Goal: Information Seeking & Learning: Learn about a topic

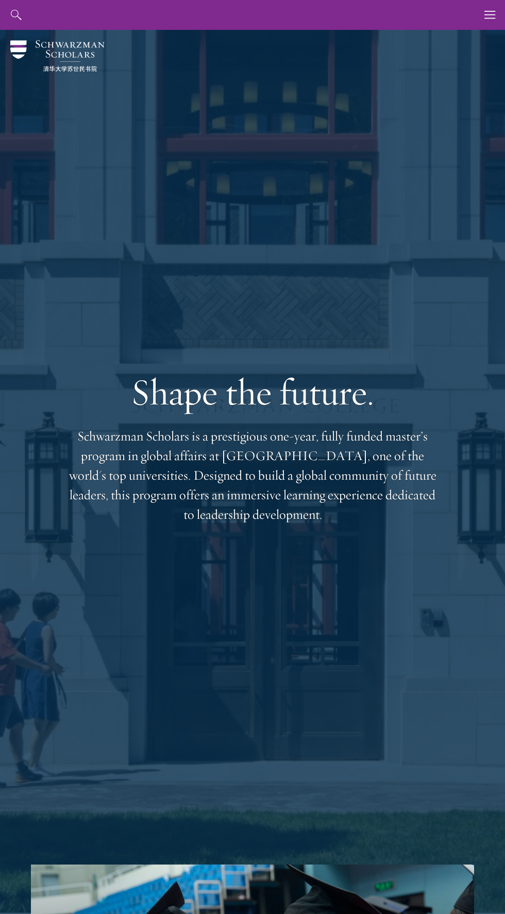
click at [492, 45] on div at bounding box center [252, 473] width 505 height 886
click at [489, 18] on use "button" at bounding box center [489, 15] width 11 height 8
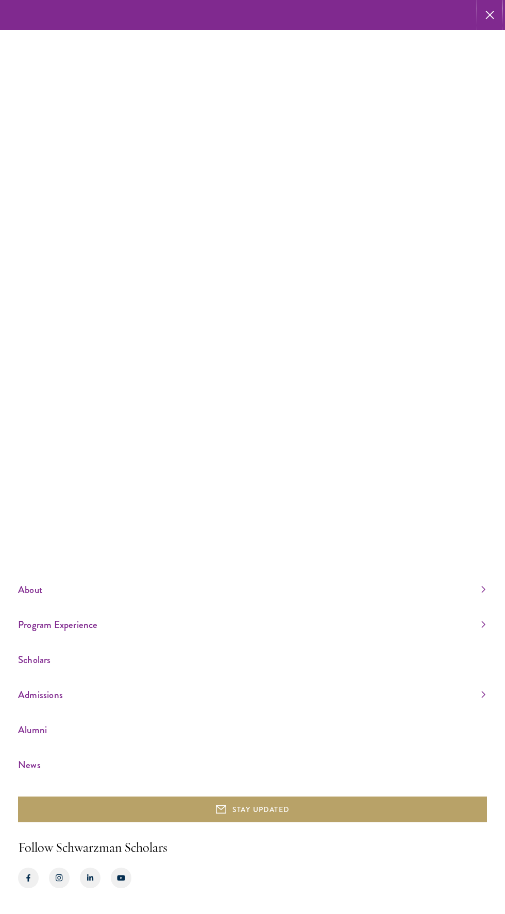
click at [489, 15] on use "button" at bounding box center [489, 14] width 15 height 15
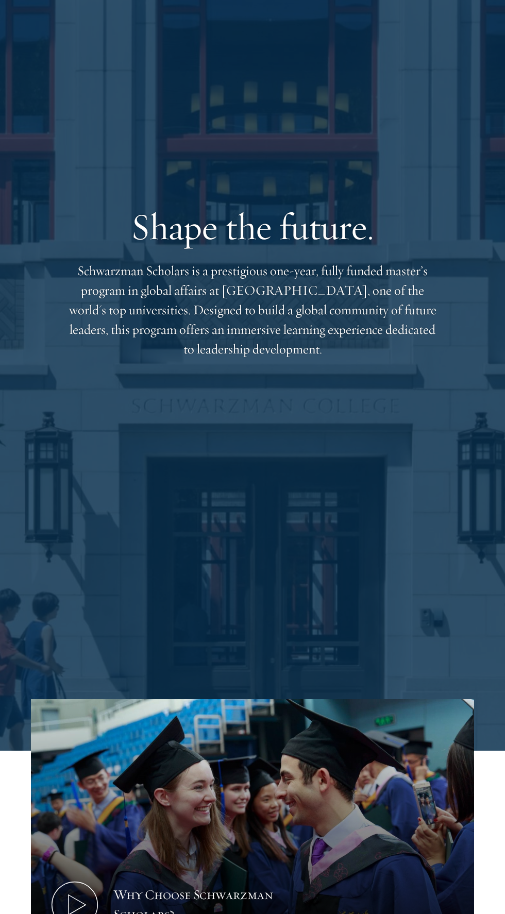
scroll to position [166, 0]
click at [434, 606] on div "Shape the future. Schwarzman Scholars is a prestigious one-year, fully funded m…" at bounding box center [252, 281] width 443 height 835
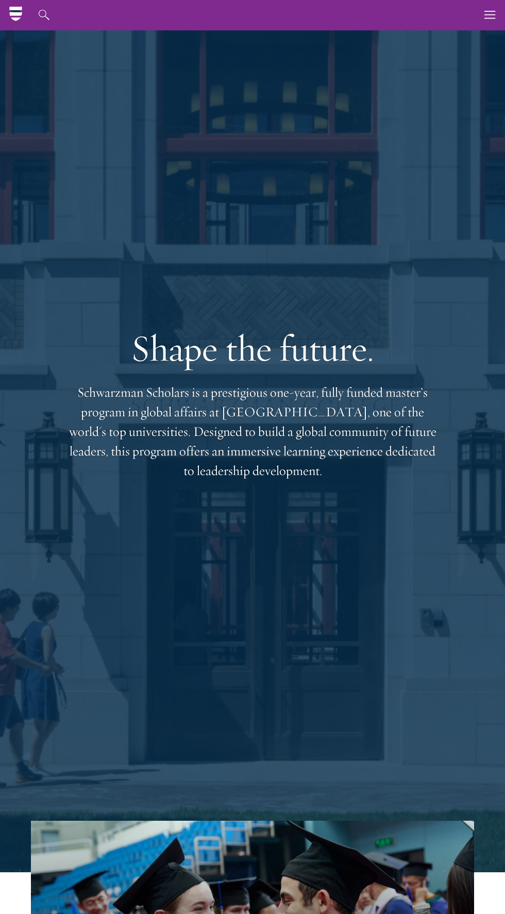
scroll to position [0, 0]
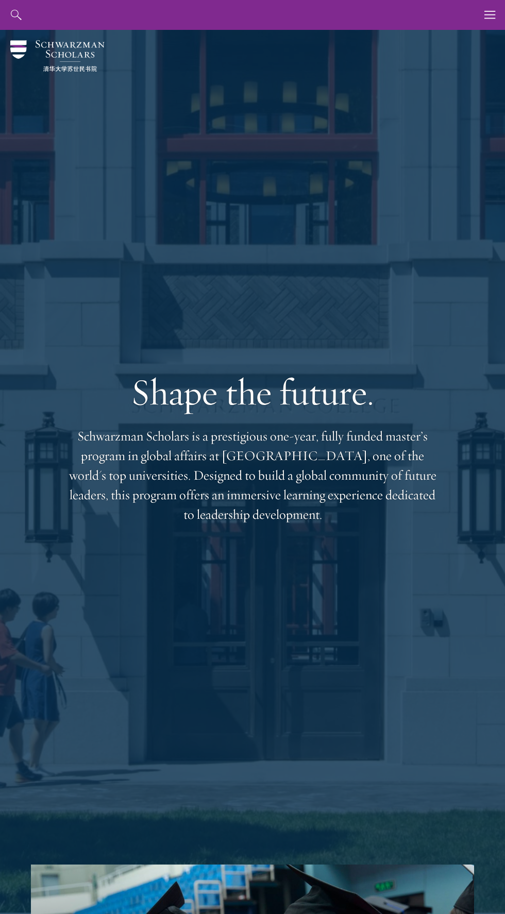
click at [490, 40] on div at bounding box center [252, 473] width 505 height 886
click at [489, 18] on use "button" at bounding box center [489, 15] width 11 height 8
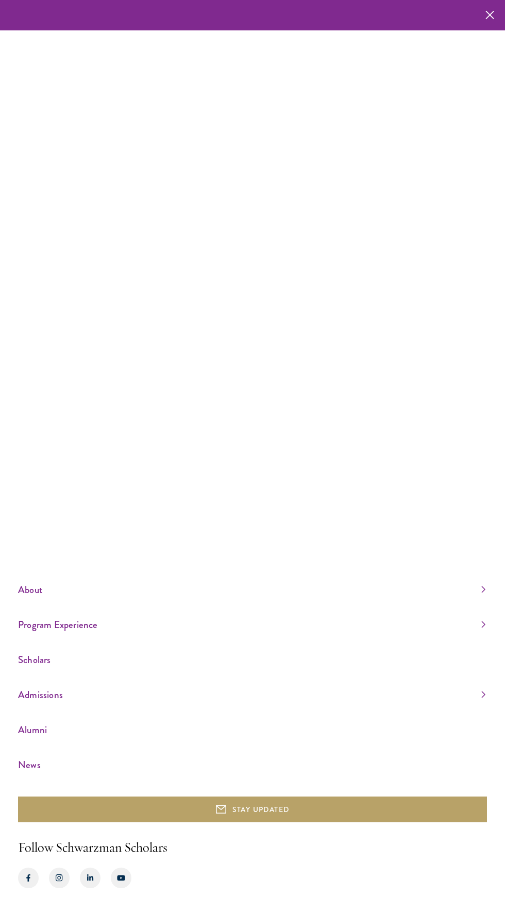
scroll to position [77, 0]
click at [73, 699] on link "Admissions" at bounding box center [251, 694] width 467 height 17
click at [43, 649] on link "Overview" at bounding box center [31, 644] width 27 height 10
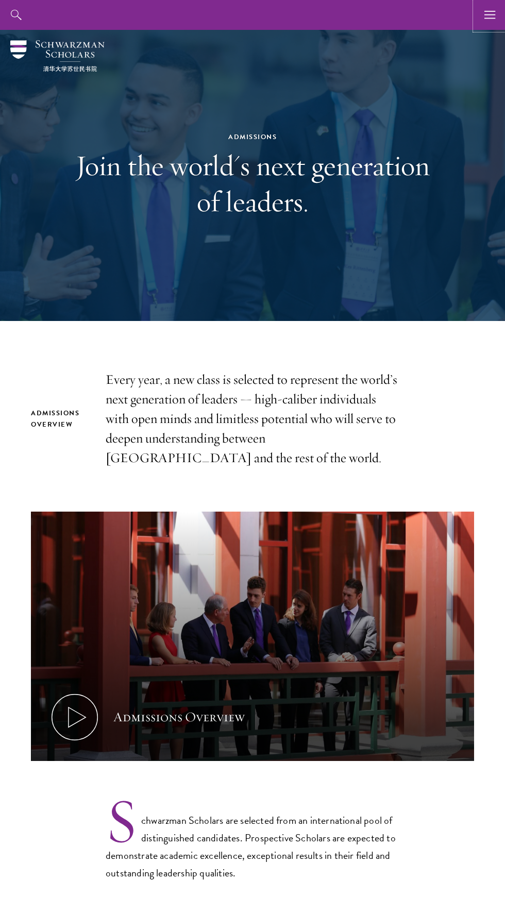
click at [489, 18] on use "button" at bounding box center [489, 15] width 11 height 8
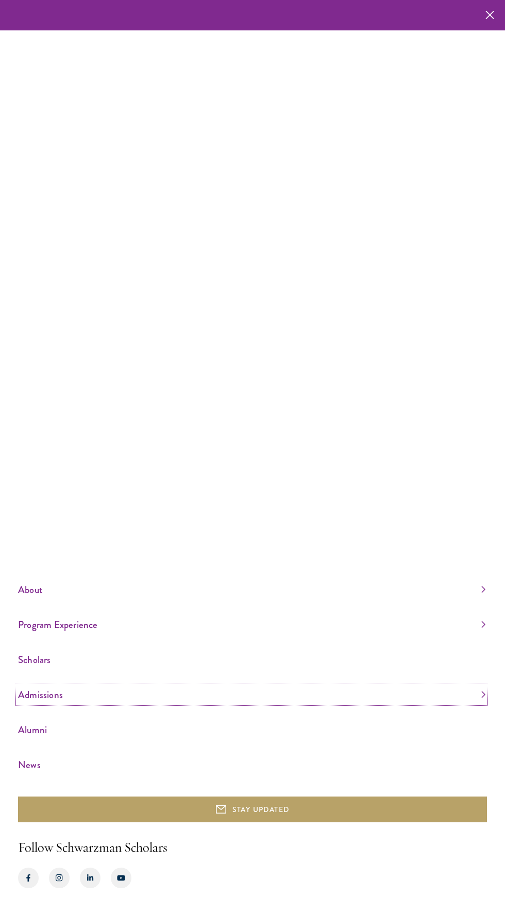
click at [110, 703] on link "Admissions" at bounding box center [251, 694] width 467 height 17
click at [118, 703] on ul "Overview Application Instructions Information Sessions" at bounding box center [251, 670] width 467 height 65
click at [60, 675] on link "Application Instructions" at bounding box center [52, 670] width 69 height 10
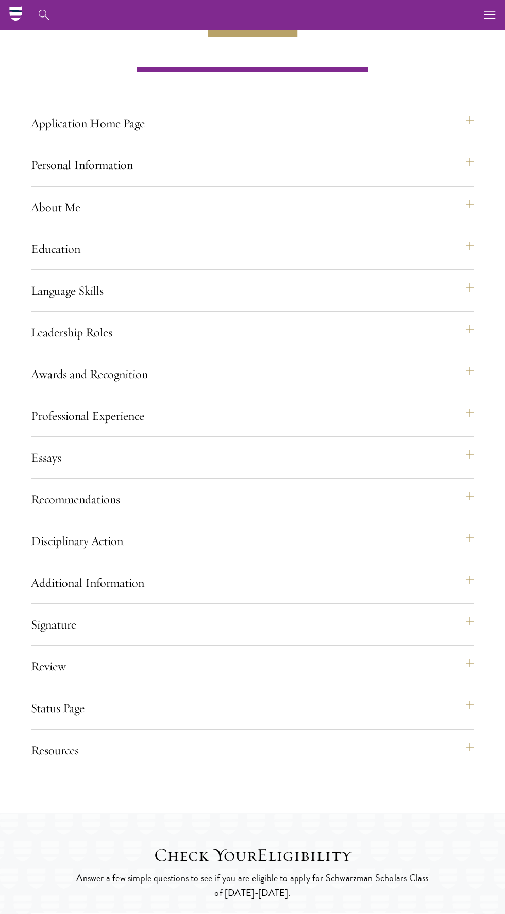
scroll to position [670, 0]
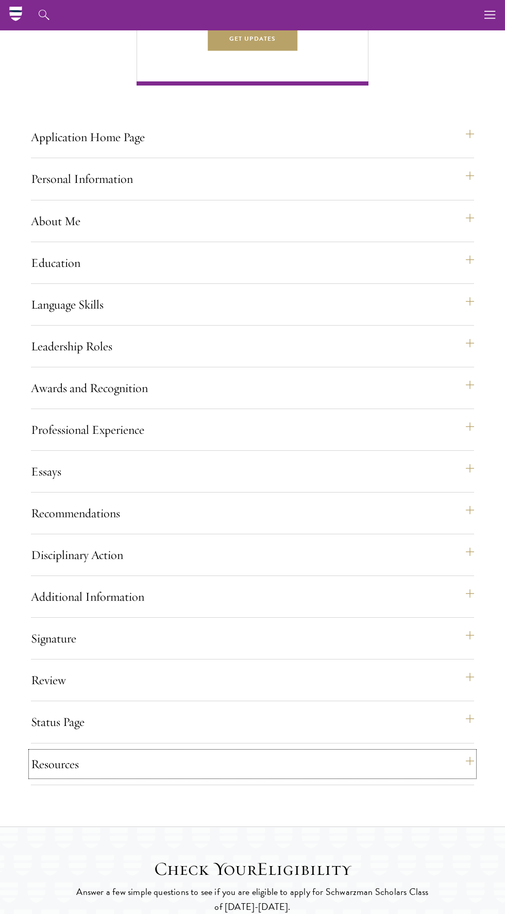
click at [102, 776] on button "Resources" at bounding box center [252, 764] width 443 height 25
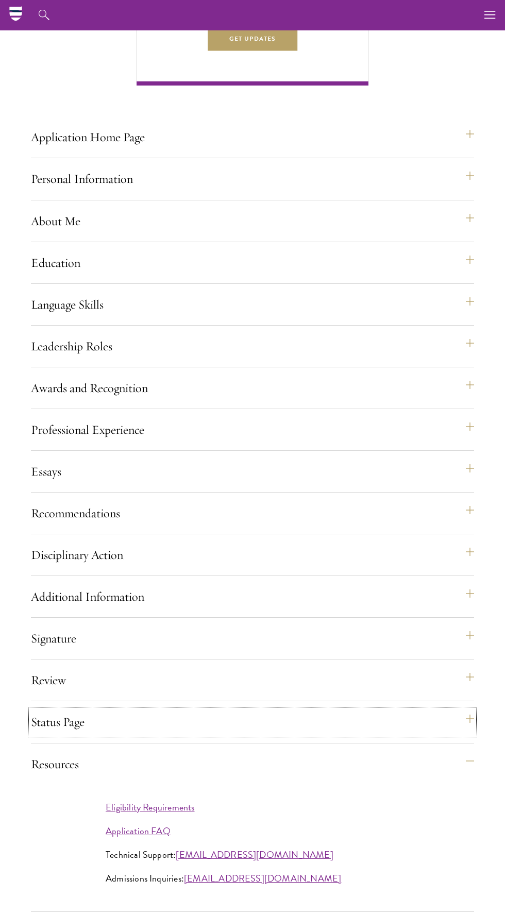
click at [67, 734] on button "Status Page" at bounding box center [252, 721] width 443 height 25
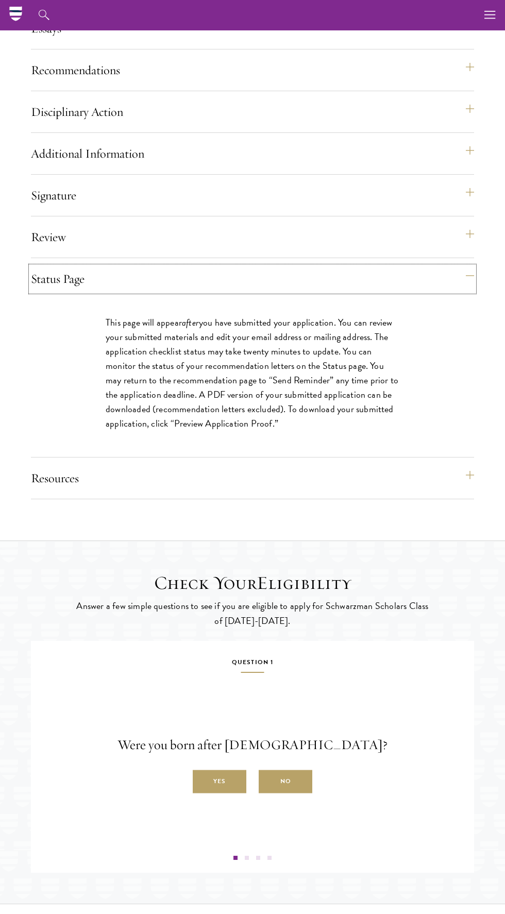
scroll to position [1066, 0]
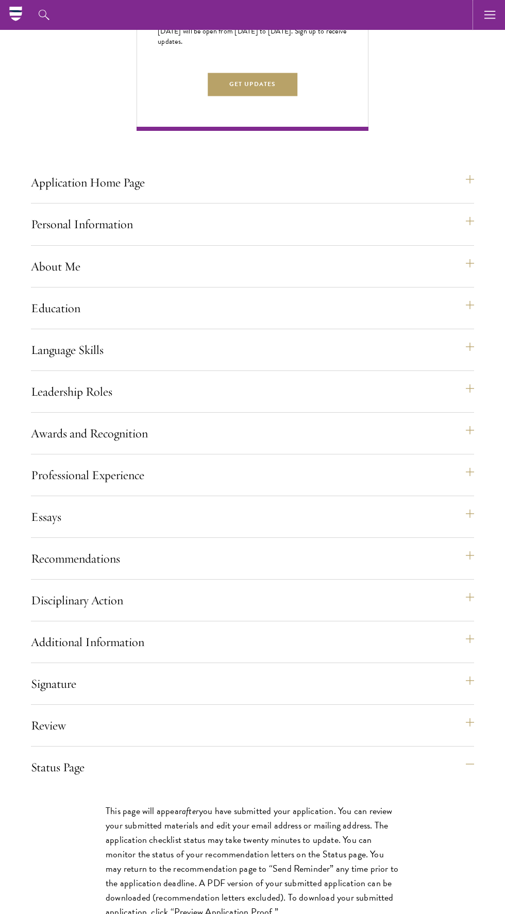
click at [489, 18] on use "button" at bounding box center [489, 15] width 11 height 8
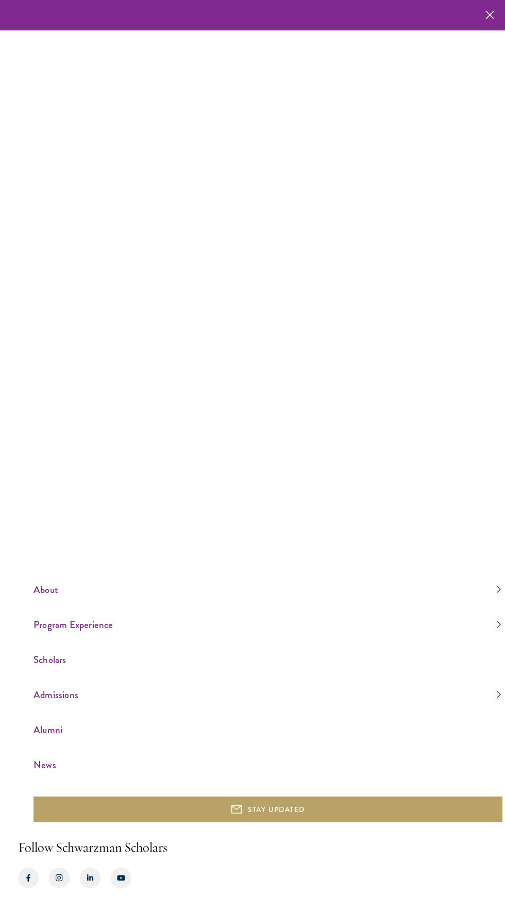
scroll to position [78, 0]
click at [111, 699] on link "Admissions" at bounding box center [266, 694] width 467 height 17
click at [124, 773] on link "News" at bounding box center [266, 764] width 467 height 17
click at [82, 519] on link "About" at bounding box center [266, 510] width 467 height 17
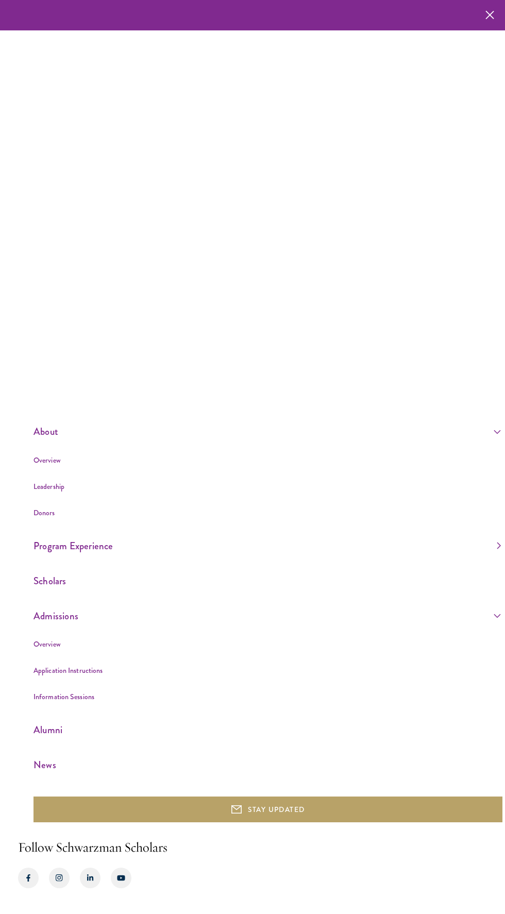
click at [131, 519] on ul "Overview Leadership Donors" at bounding box center [266, 486] width 467 height 65
click at [56, 440] on link "About" at bounding box center [266, 431] width 467 height 17
click at [128, 519] on link "About" at bounding box center [266, 510] width 467 height 17
click at [58, 491] on link "Leadership" at bounding box center [48, 486] width 31 height 10
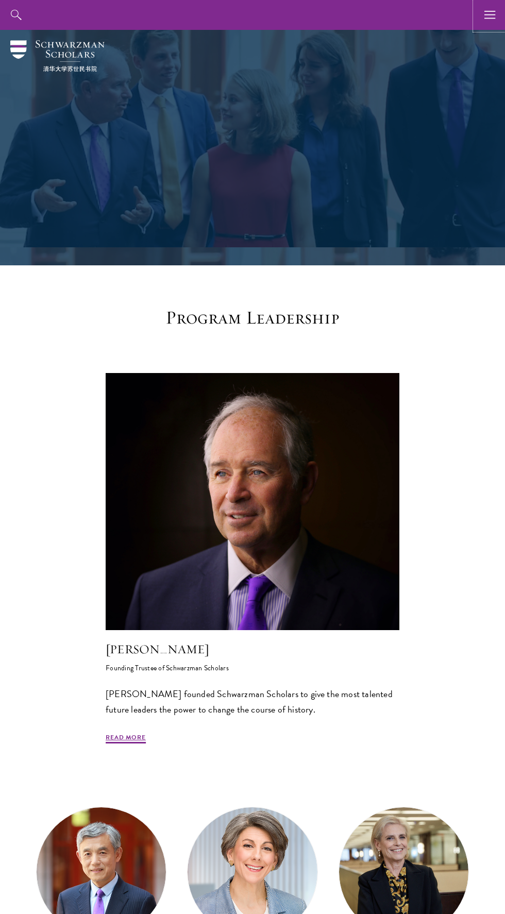
click at [489, 11] on use "button" at bounding box center [489, 15] width 11 height 8
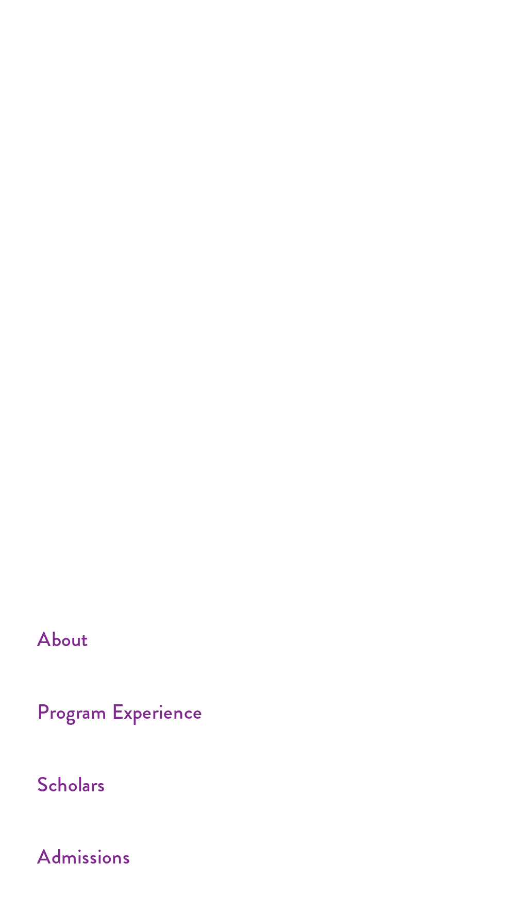
scroll to position [47, 0]
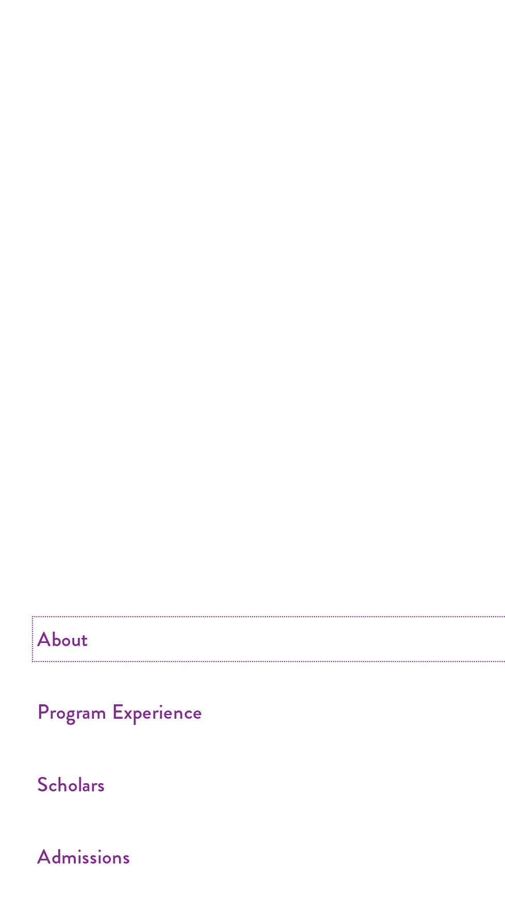
click at [96, 598] on link "About" at bounding box center [251, 589] width 467 height 17
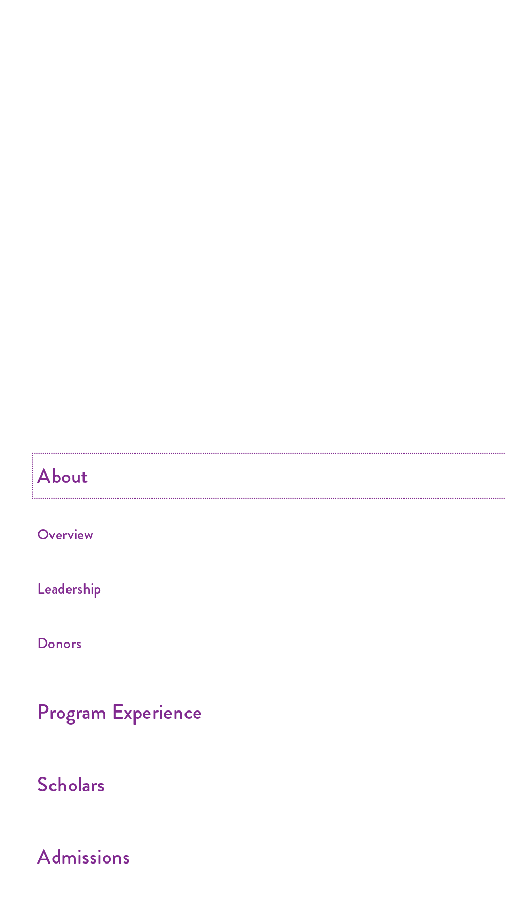
scroll to position [0, 0]
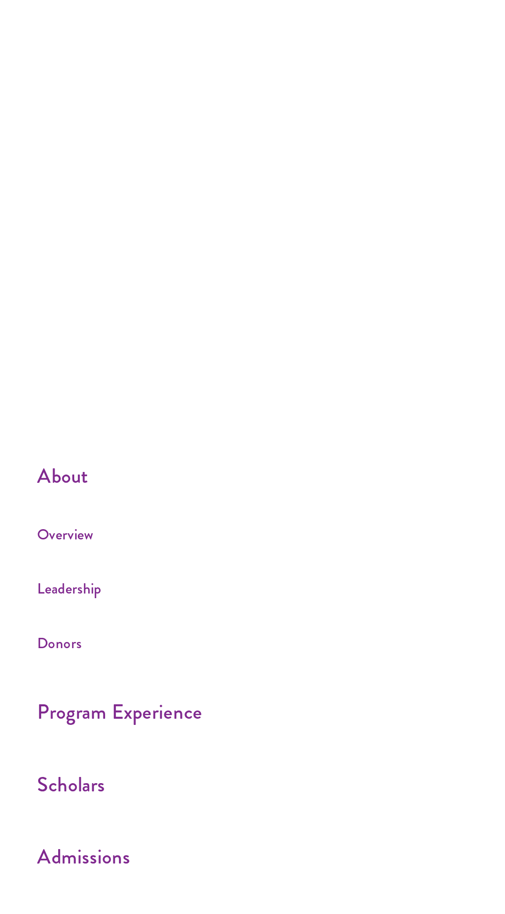
click at [64, 546] on li "Overview" at bounding box center [251, 539] width 467 height 13
click at [29, 544] on link "Overview" at bounding box center [31, 539] width 27 height 10
click at [40, 544] on link "Overview" at bounding box center [31, 539] width 27 height 10
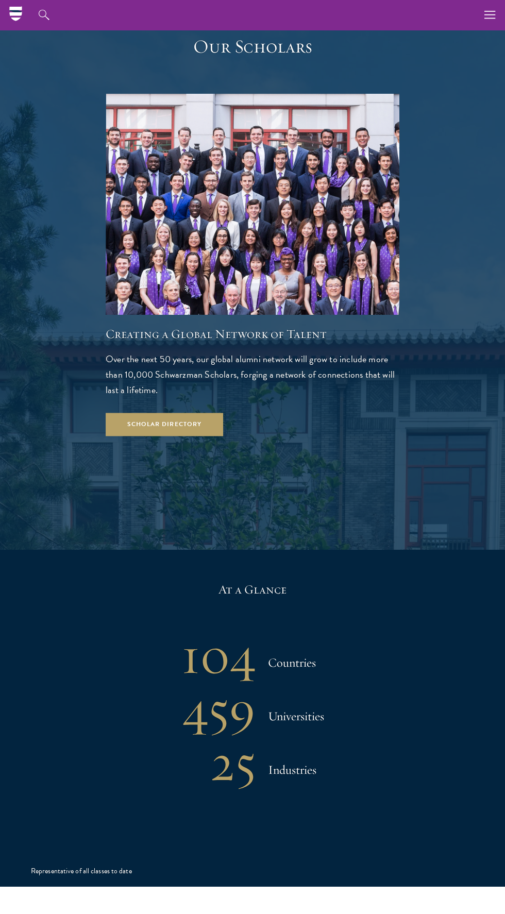
scroll to position [1517, 0]
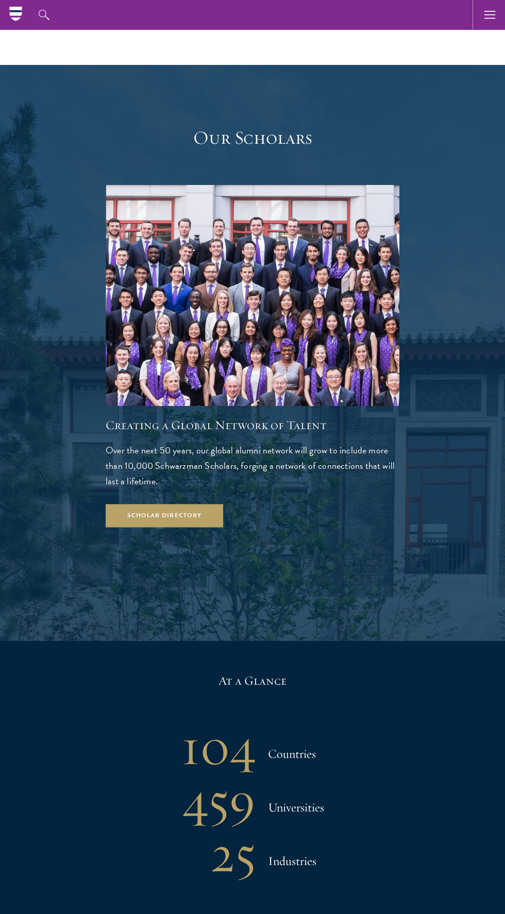
click at [489, 11] on use "button" at bounding box center [489, 15] width 11 height 8
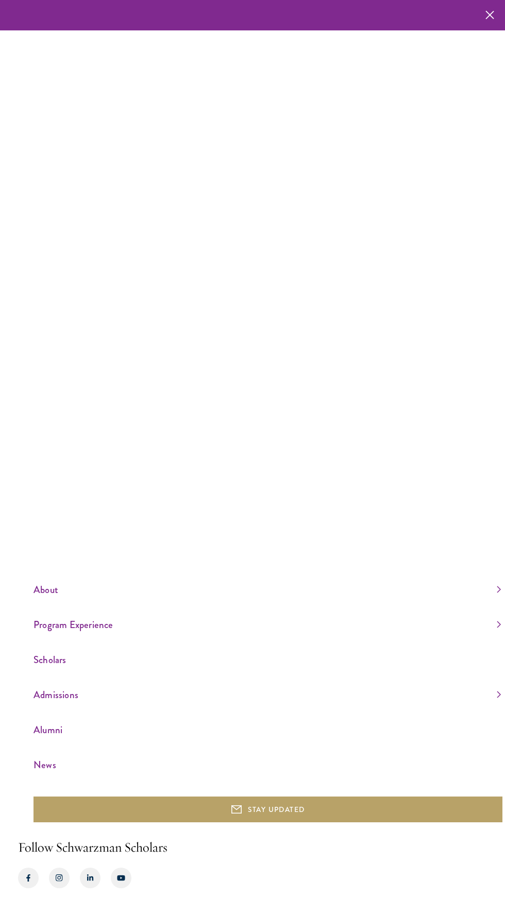
scroll to position [78, 0]
click at [489, 28] on icon "button" at bounding box center [489, 15] width 9 height 30
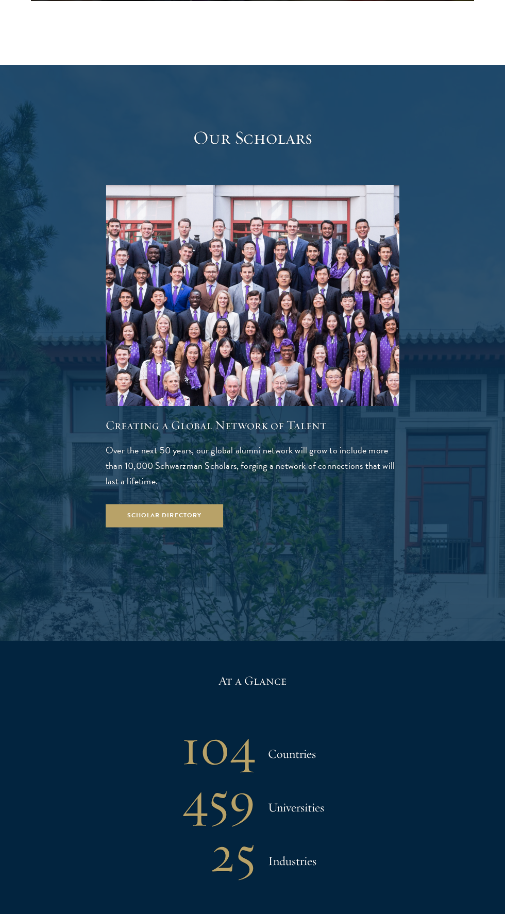
click at [489, 65] on div at bounding box center [252, 353] width 505 height 576
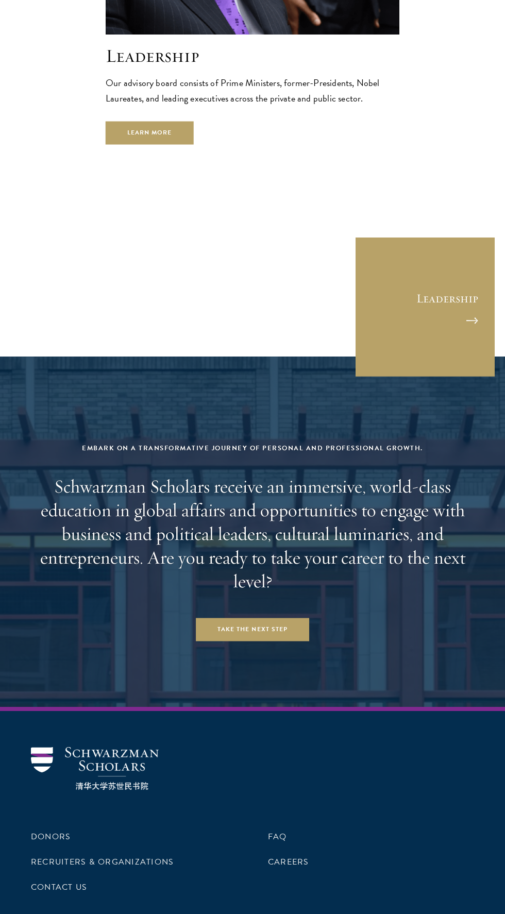
scroll to position [3911, 0]
click at [284, 830] on link "FAQ" at bounding box center [277, 836] width 19 height 12
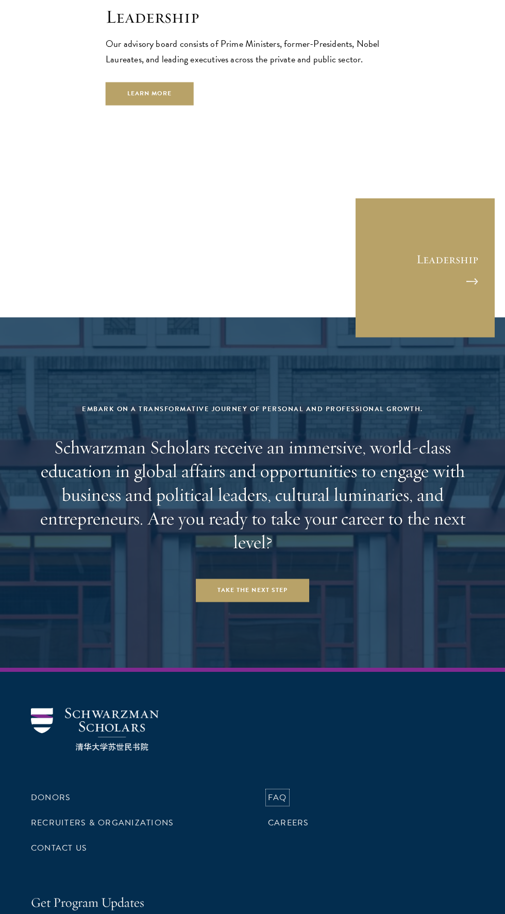
scroll to position [3983, 0]
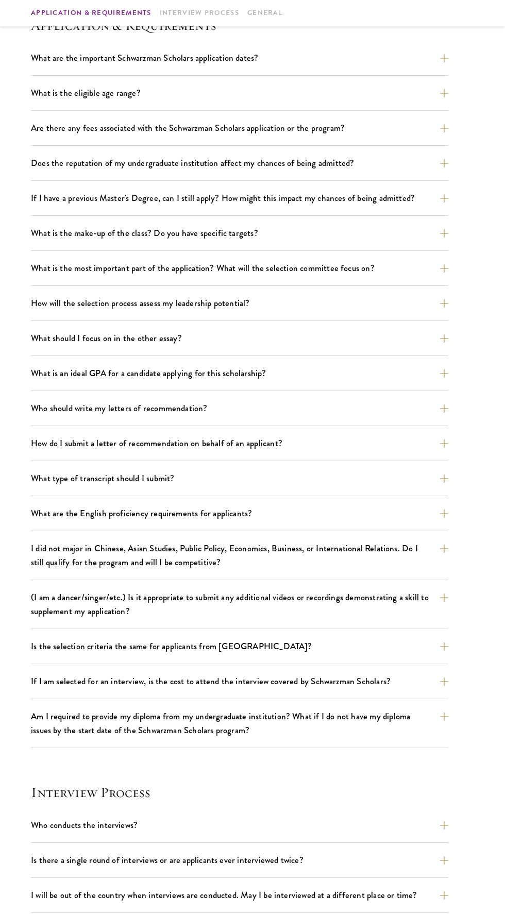
scroll to position [335, 0]
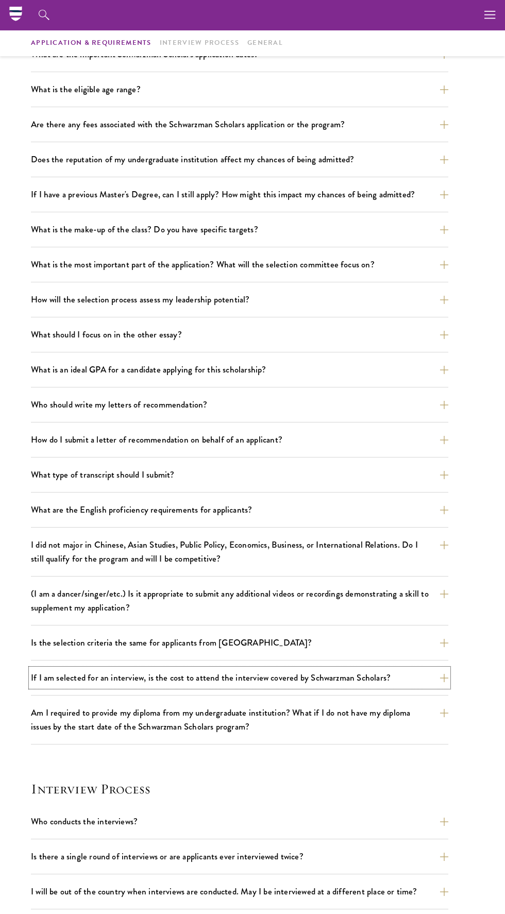
click at [350, 681] on button "If I am selected for an interview, is the cost to attend the interview covered …" at bounding box center [239, 678] width 417 height 18
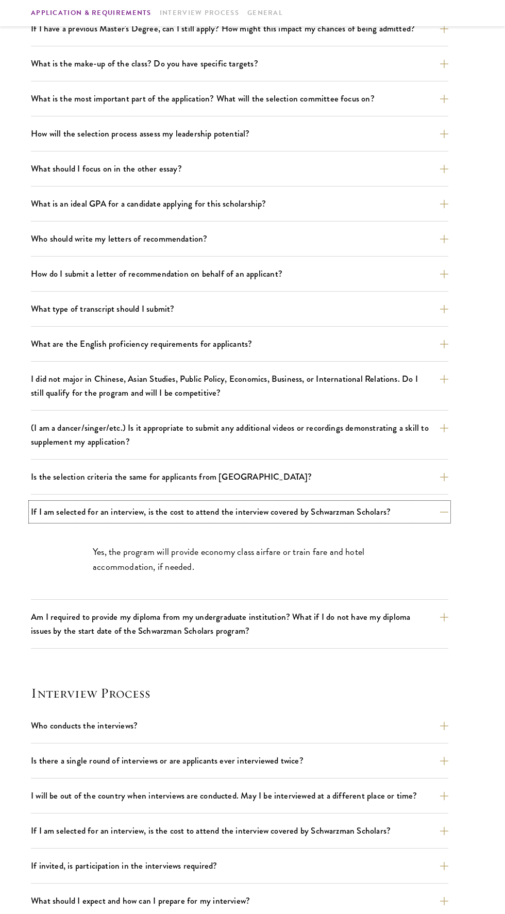
scroll to position [506, 0]
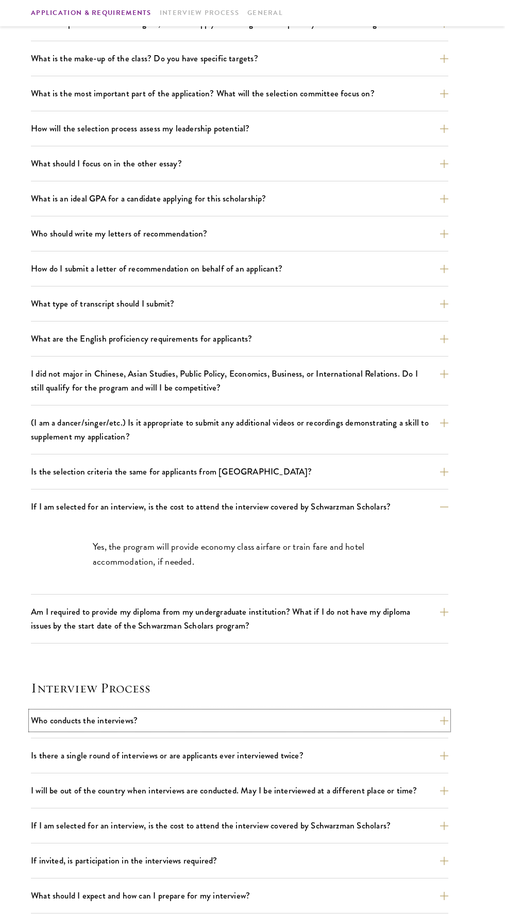
click at [353, 719] on button "Who conducts the interviews?" at bounding box center [239, 720] width 417 height 18
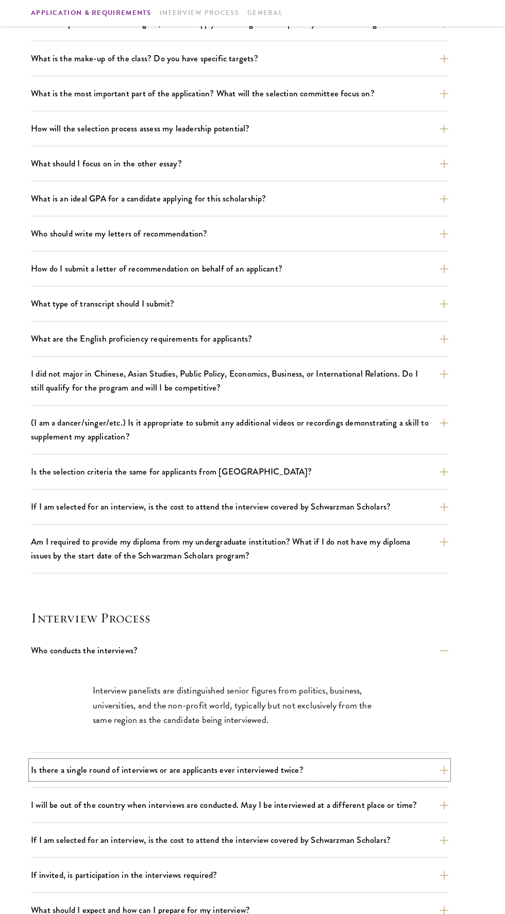
click at [347, 774] on button "Is there a single round of interviews or are applicants ever interviewed twice?" at bounding box center [239, 770] width 417 height 18
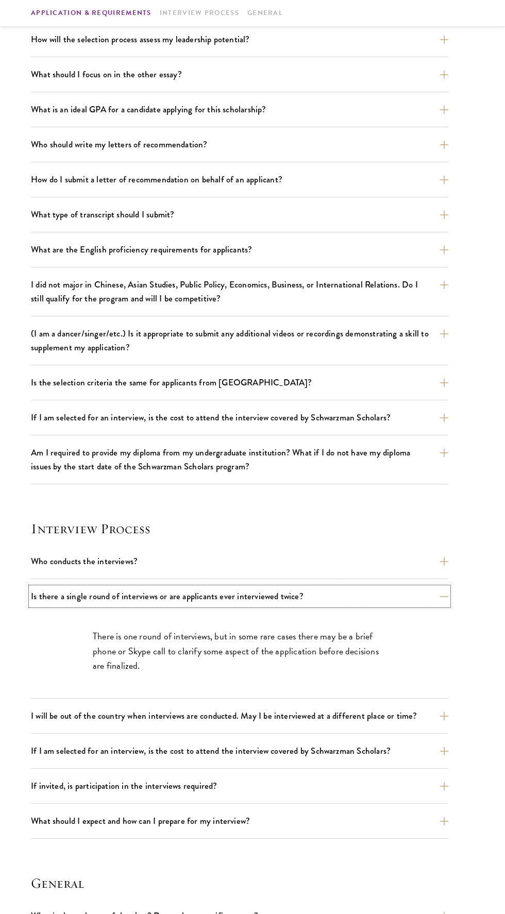
scroll to position [602, 0]
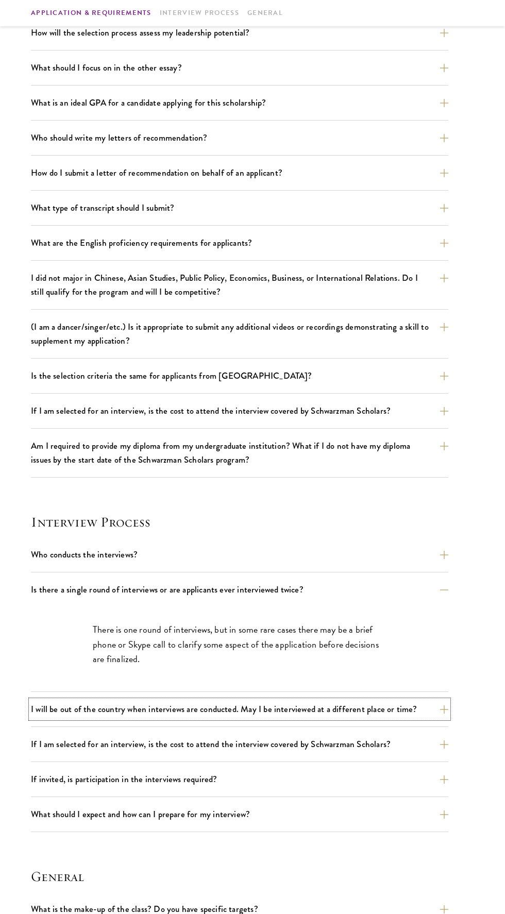
click at [361, 704] on button "I will be out of the country when interviews are conducted. May I be interviewe…" at bounding box center [239, 709] width 417 height 18
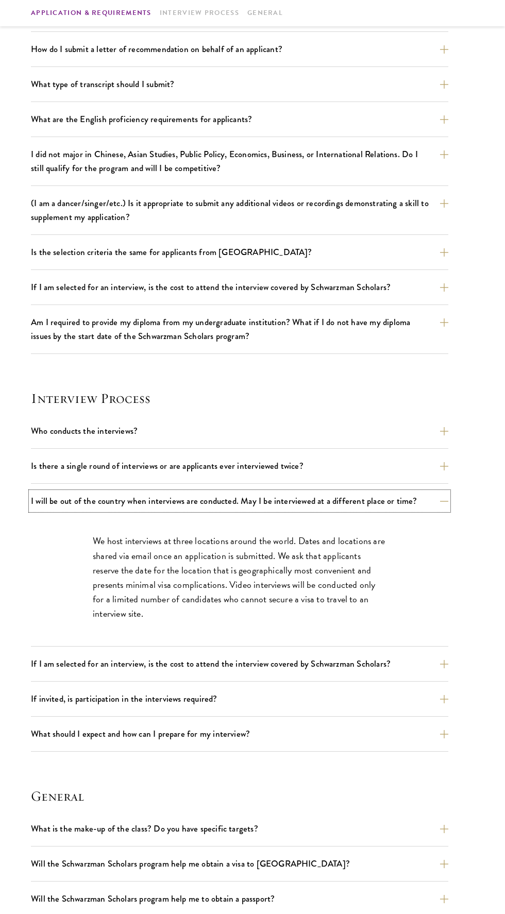
scroll to position [729, 0]
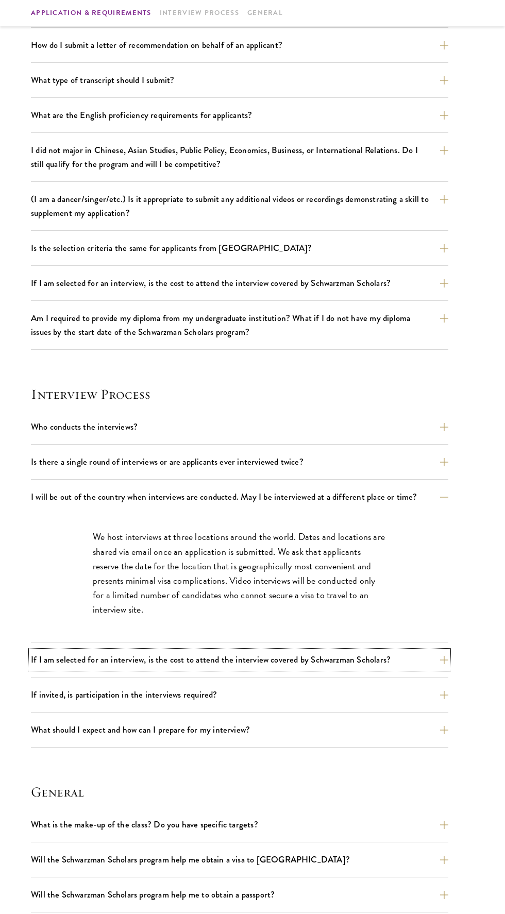
click at [365, 664] on button "If I am selected for an interview, is the cost to attend the interview covered …" at bounding box center [239, 660] width 417 height 18
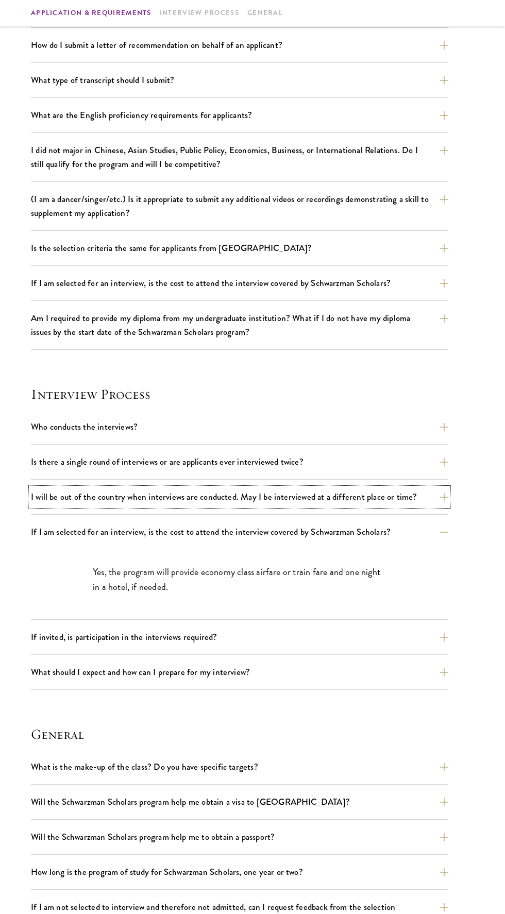
click at [376, 497] on button "I will be out of the country when interviews are conducted. May I be interviewe…" at bounding box center [239, 497] width 417 height 18
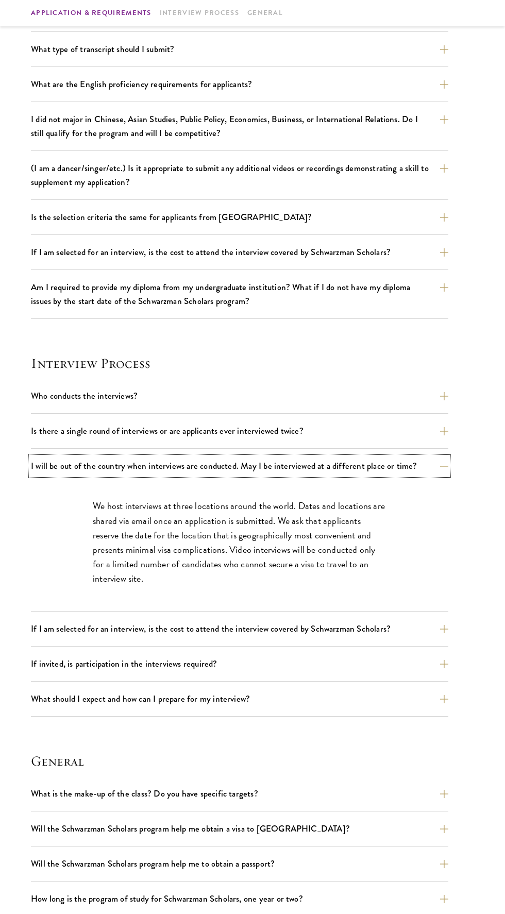
scroll to position [766, 0]
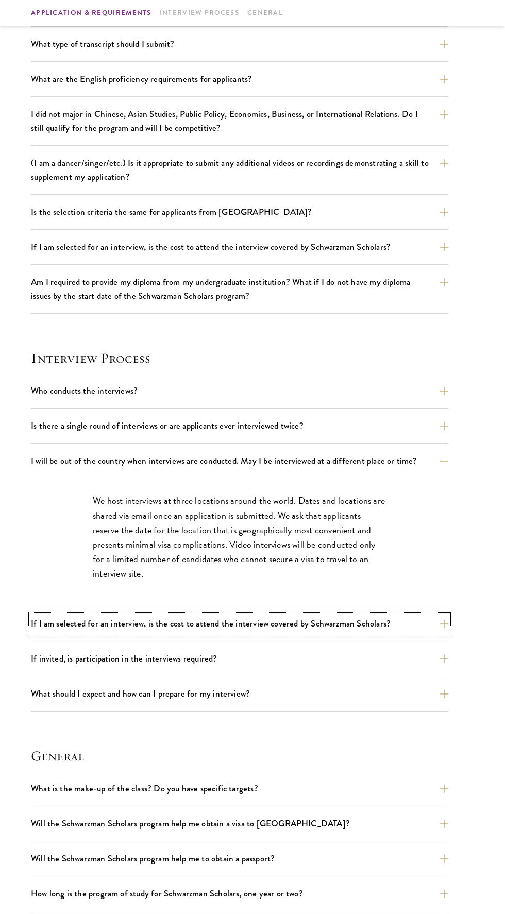
click at [352, 625] on button "If I am selected for an interview, is the cost to attend the interview covered …" at bounding box center [239, 624] width 417 height 18
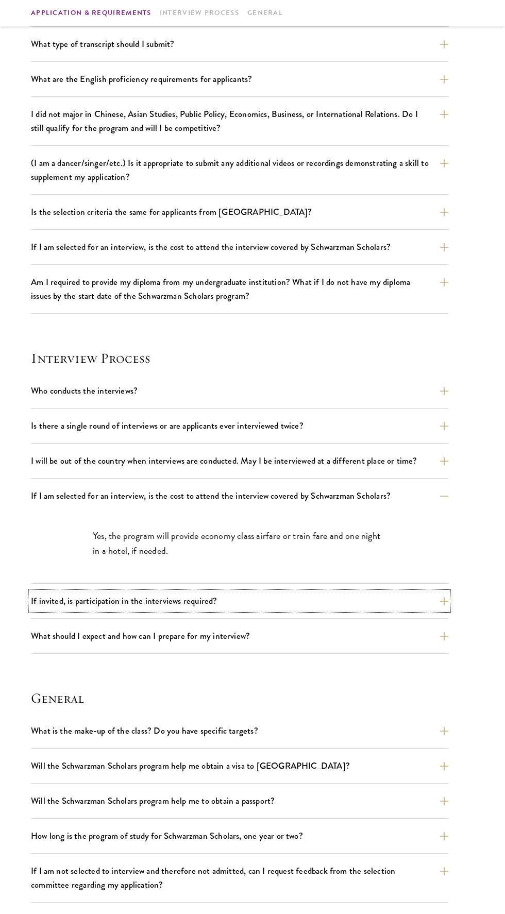
click at [63, 602] on button "If invited, is participation in the interviews required?" at bounding box center [239, 601] width 417 height 18
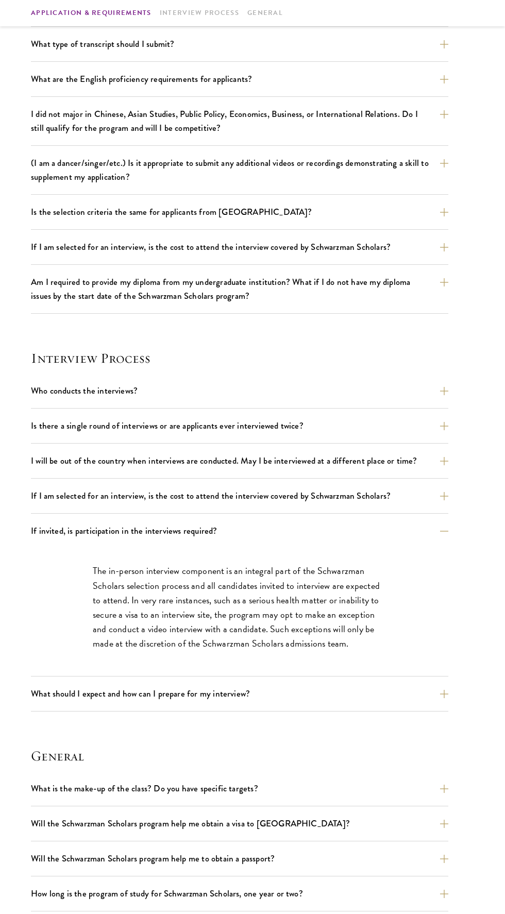
click at [57, 668] on div "The in-person interview component is an integral part of the Schwarzman Scholar…" at bounding box center [239, 612] width 417 height 128
click at [62, 699] on button "What should I expect and how can I prepare for my interview?" at bounding box center [239, 694] width 417 height 18
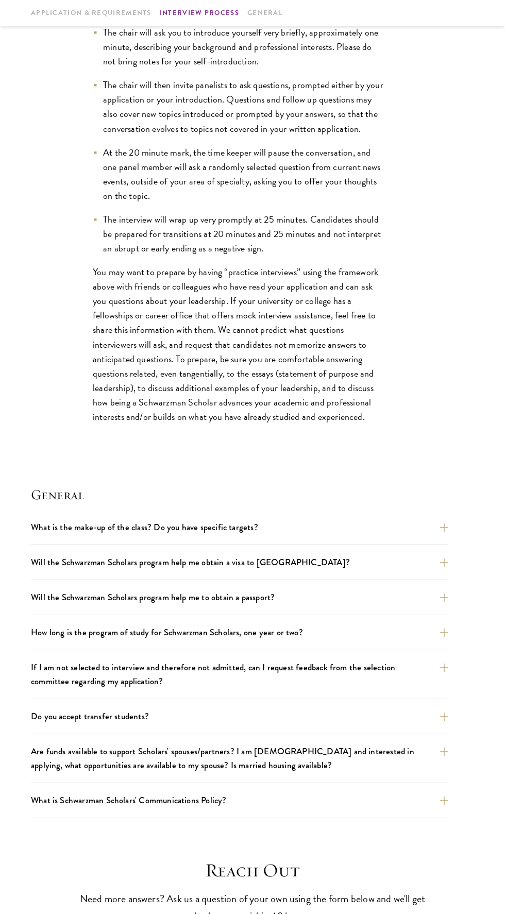
scroll to position [1515, 0]
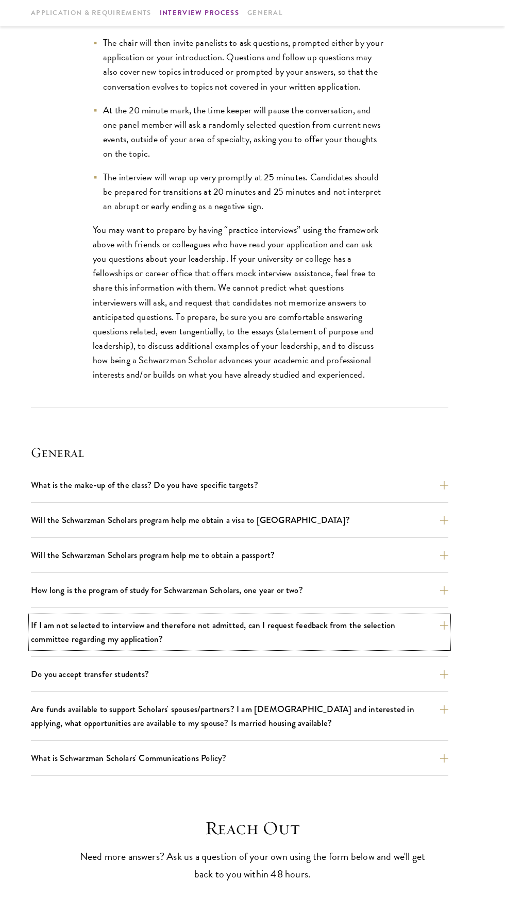
click at [314, 622] on button "If I am not selected to interview and therefore not admitted, can I request fee…" at bounding box center [239, 632] width 417 height 32
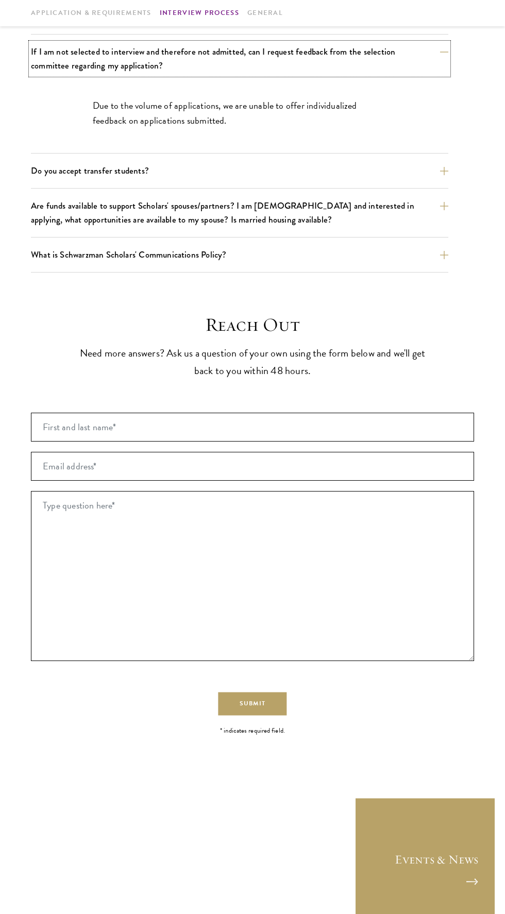
scroll to position [1531, 0]
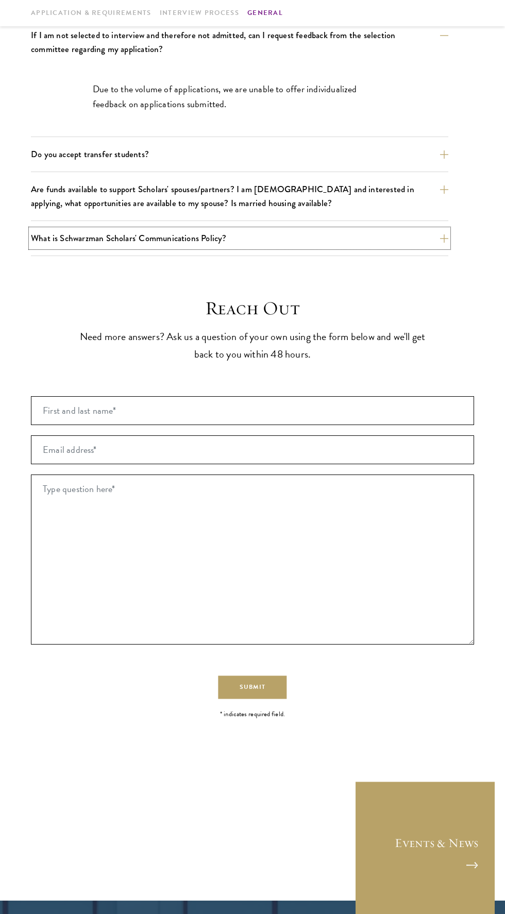
click at [220, 244] on button "What is Schwarzman Scholars' Communications Policy?" at bounding box center [239, 238] width 417 height 18
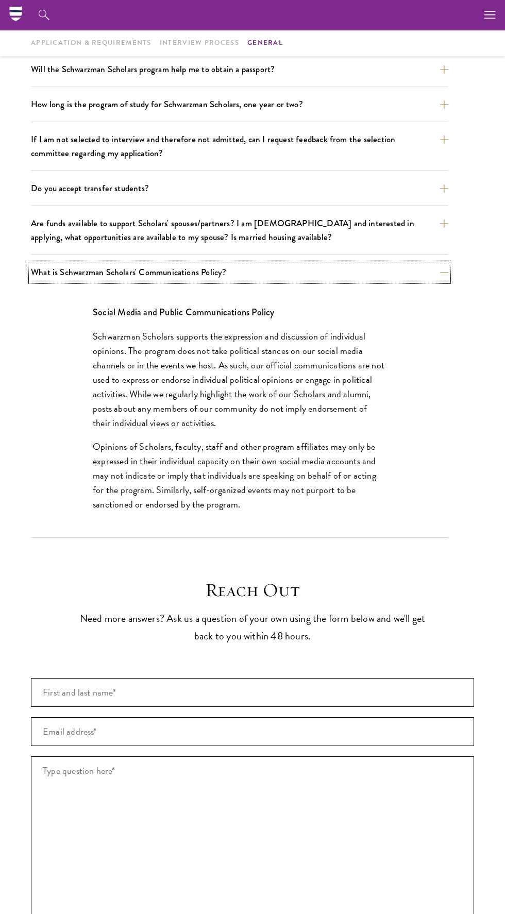
scroll to position [1408, 0]
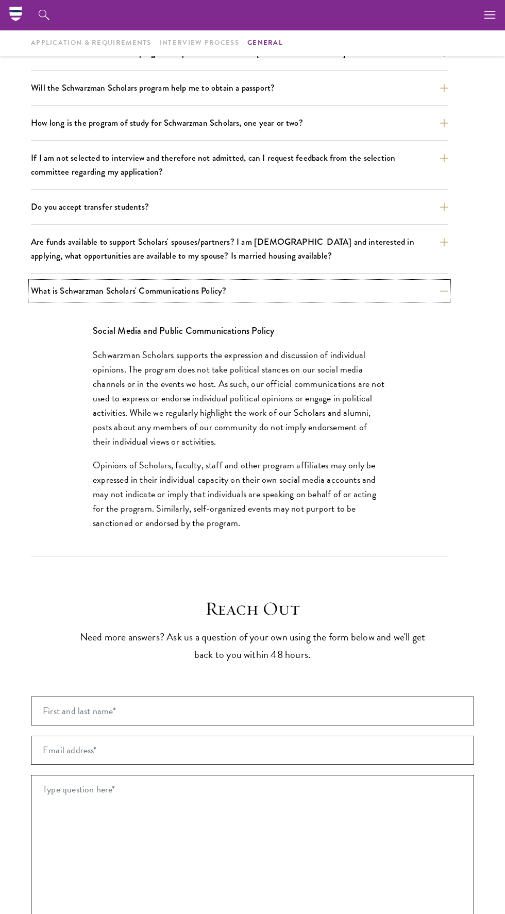
click at [315, 293] on button "What is Schwarzman Scholars' Communications Policy?" at bounding box center [239, 291] width 417 height 18
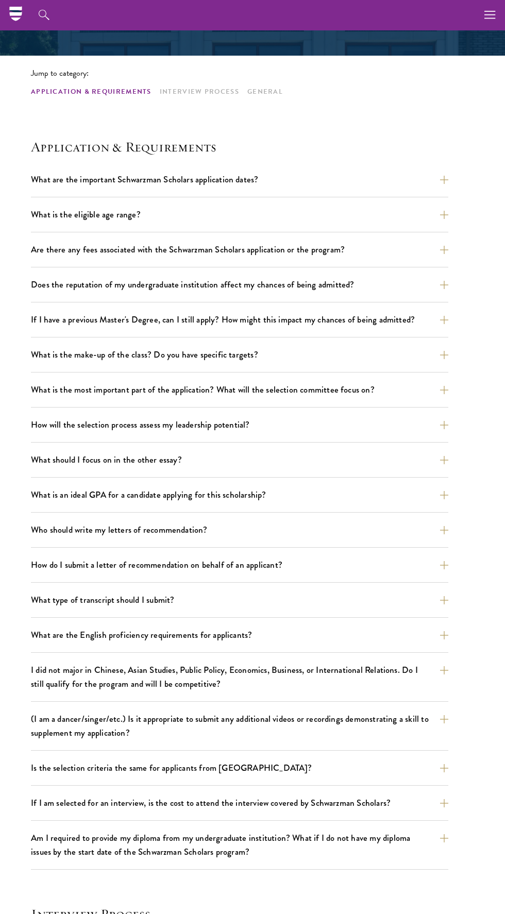
scroll to position [207, 0]
